Goal: Communication & Community: Connect with others

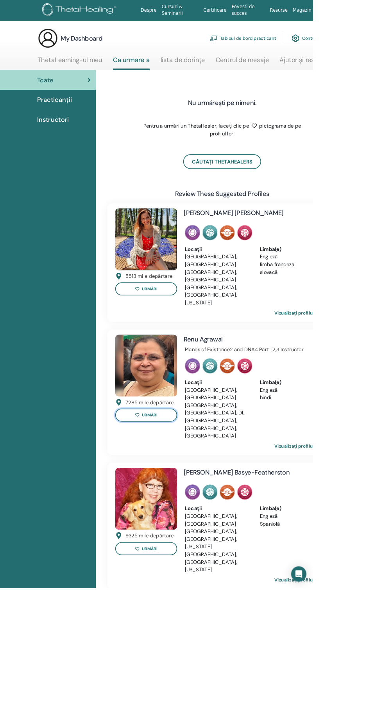
click at [169, 506] on icon at bounding box center [168, 508] width 5 height 5
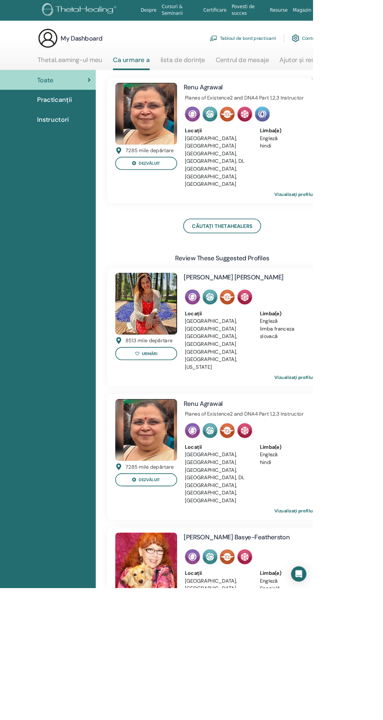
click at [75, 125] on span "Practicanții" at bounding box center [66, 122] width 43 height 12
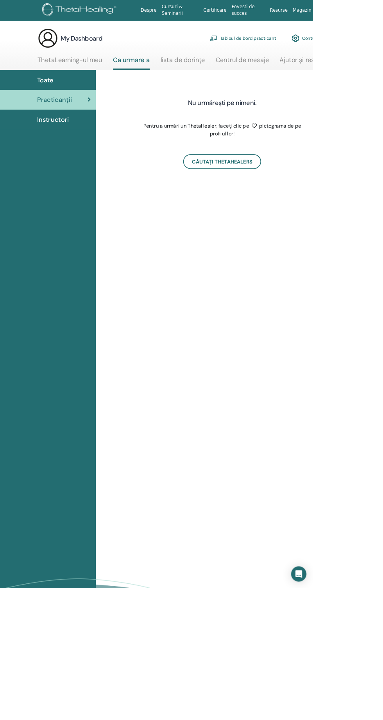
click at [69, 144] on span "Instructori" at bounding box center [64, 147] width 39 height 12
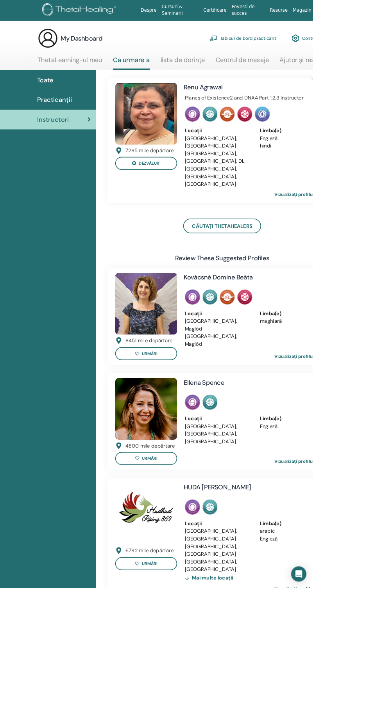
click at [300, 72] on link "Centrul de mesaje" at bounding box center [296, 76] width 65 height 15
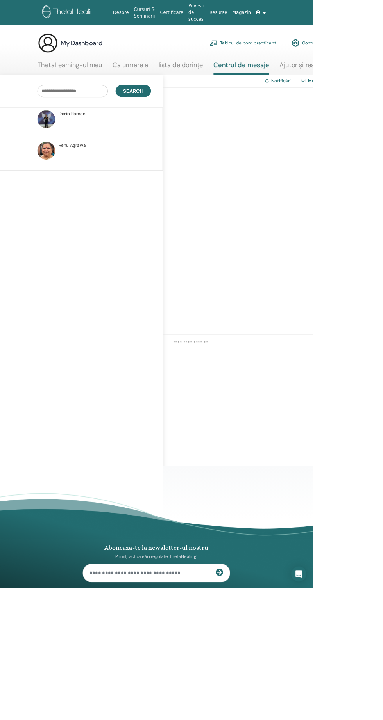
click at [103, 145] on p at bounding box center [127, 154] width 113 height 23
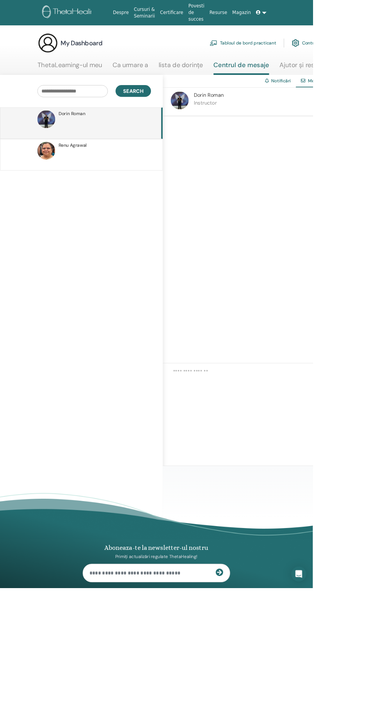
click at [261, 117] on span "[PERSON_NAME]" at bounding box center [255, 116] width 37 height 8
click at [249, 114] on span "[PERSON_NAME]" at bounding box center [255, 116] width 37 height 8
click at [221, 122] on img at bounding box center [220, 123] width 22 height 22
click at [258, 115] on span "[PERSON_NAME]" at bounding box center [255, 116] width 37 height 8
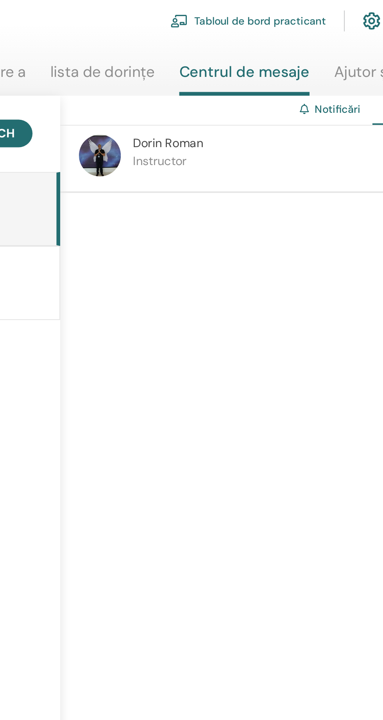
click at [257, 120] on span "[PERSON_NAME]" at bounding box center [255, 116] width 37 height 8
click at [221, 129] on img at bounding box center [220, 123] width 22 height 22
click at [260, 117] on span "[PERSON_NAME]" at bounding box center [255, 116] width 37 height 8
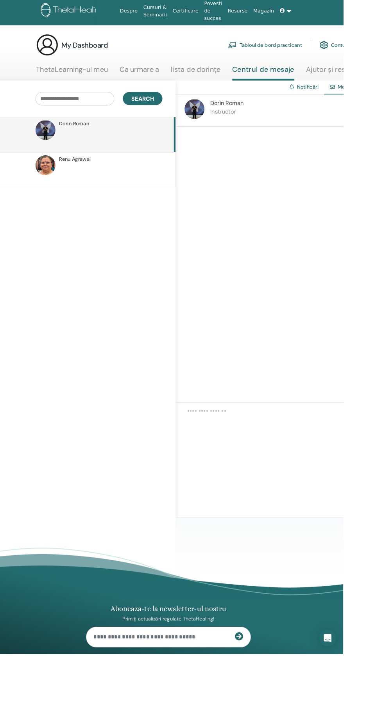
click at [297, 11] on link "Magazin" at bounding box center [295, 15] width 29 height 14
